Goal: Find specific page/section: Find specific page/section

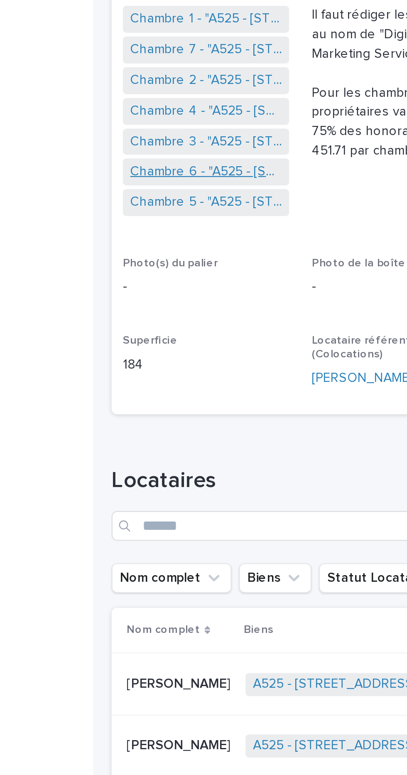
click at [199, 289] on link "Chambre 6 - "A525 - [STREET_ADDRESS][PERSON_NAME]"" at bounding box center [188, 284] width 68 height 9
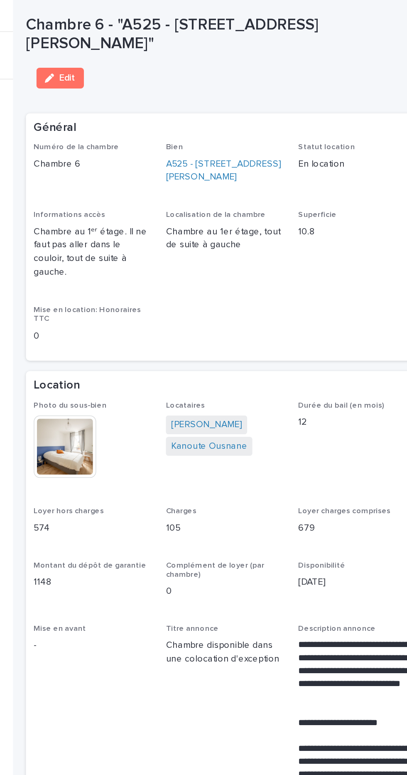
scroll to position [1, 0]
